Goal: Information Seeking & Learning: Learn about a topic

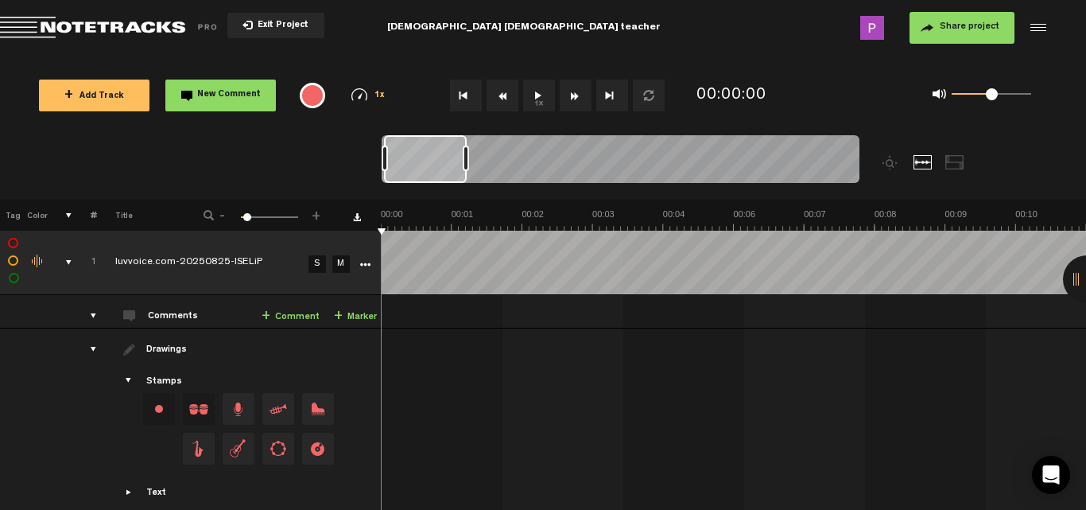
click at [536, 91] on button "1x" at bounding box center [539, 95] width 32 height 32
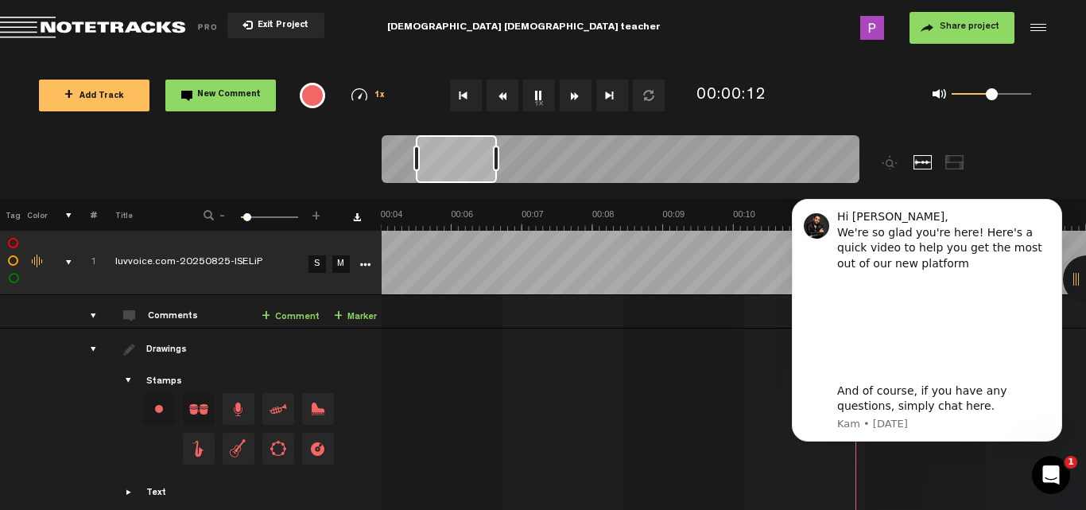
click at [1027, 24] on div at bounding box center [1036, 28] width 24 height 24
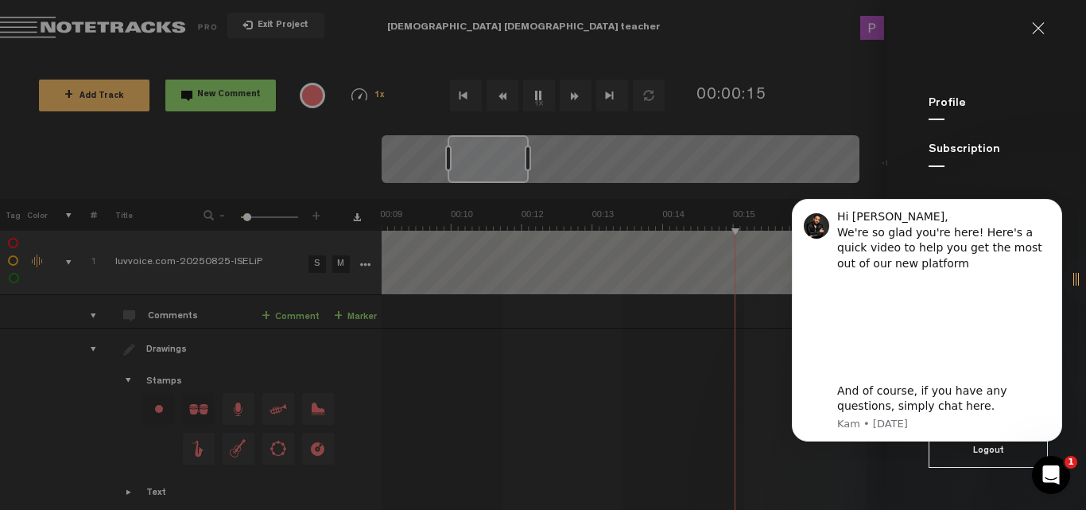
scroll to position [0, 564]
click at [990, 107] on div "Profile" at bounding box center [1006, 103] width 157 height 17
click at [694, 334] on md-backdrop at bounding box center [543, 255] width 1086 height 510
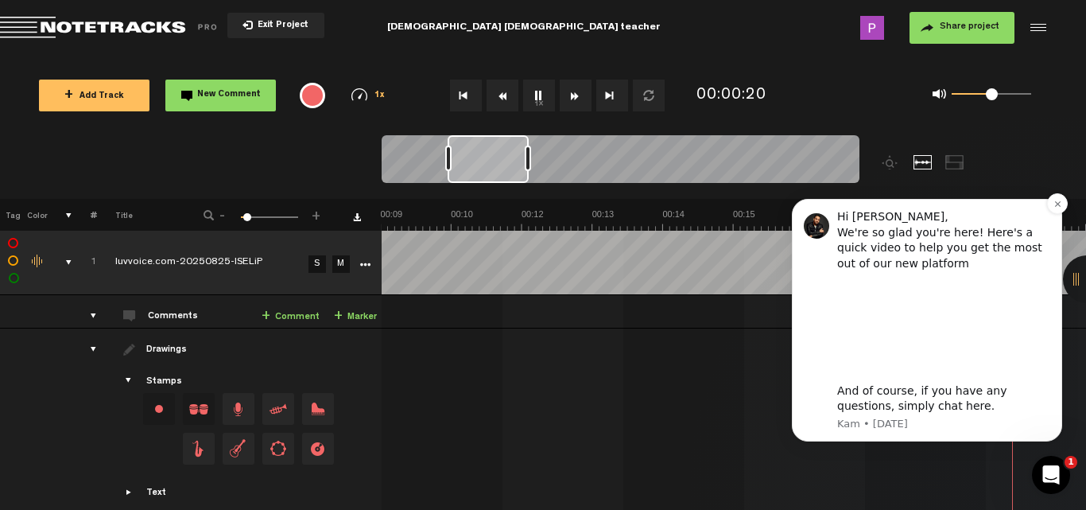
scroll to position [0, 847]
click at [1056, 200] on icon "Dismiss notification" at bounding box center [1057, 204] width 9 height 9
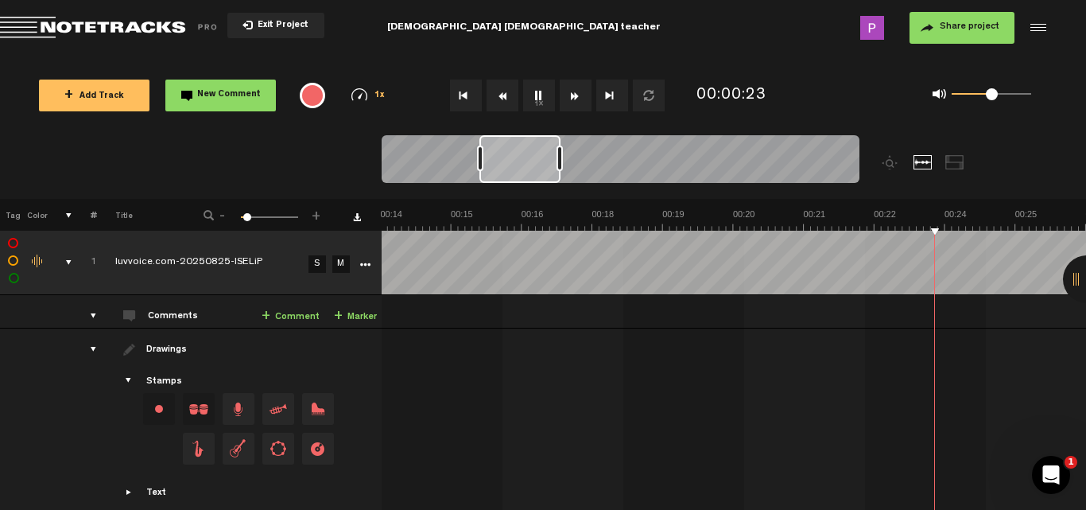
click at [1032, 30] on div at bounding box center [1036, 28] width 24 height 24
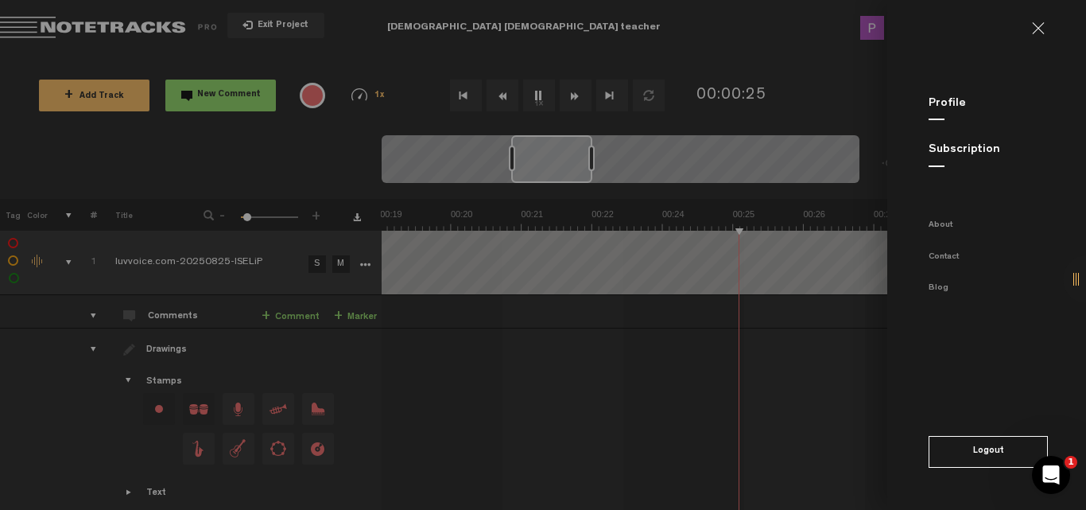
scroll to position [0, 1129]
click at [947, 222] on link "About" at bounding box center [940, 225] width 24 height 9
